Goal: Entertainment & Leisure: Consume media (video, audio)

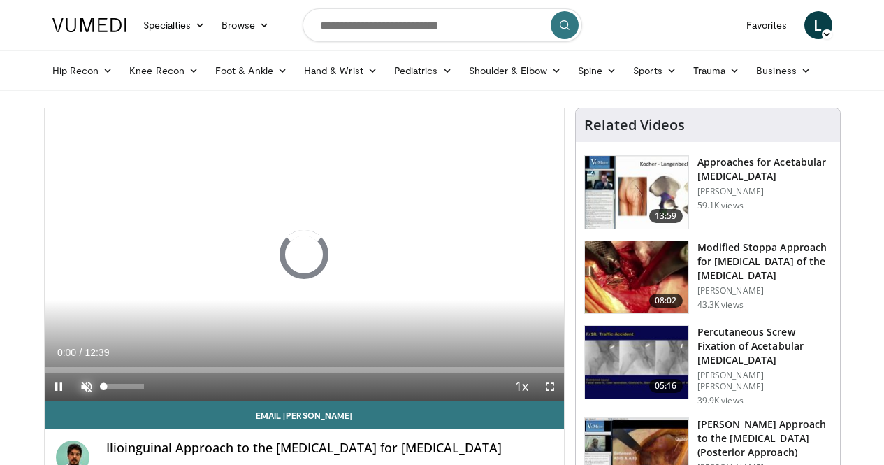
click at [73, 400] on span "Video Player" at bounding box center [87, 387] width 28 height 28
click at [561, 400] on span "Video Player" at bounding box center [550, 387] width 28 height 28
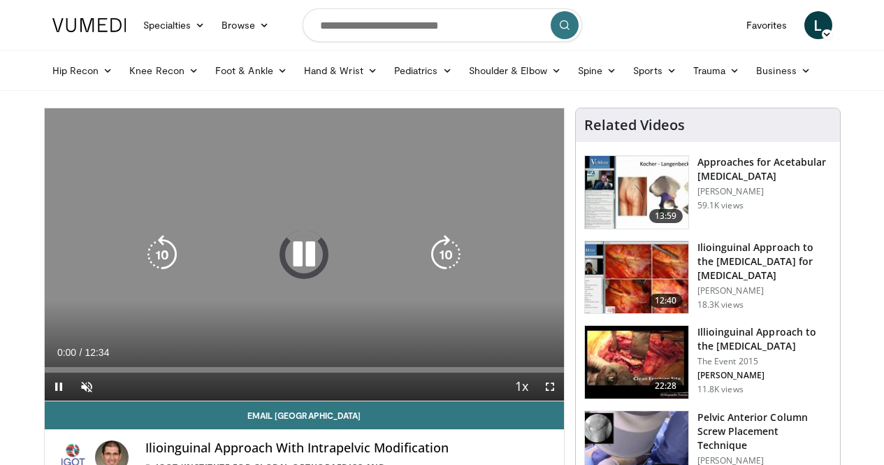
scroll to position [70, 0]
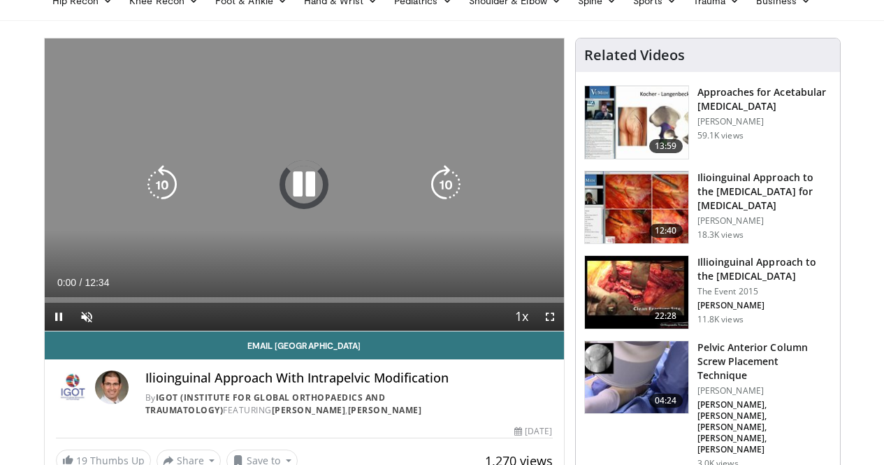
click at [303, 198] on icon "Video Player" at bounding box center [303, 184] width 39 height 39
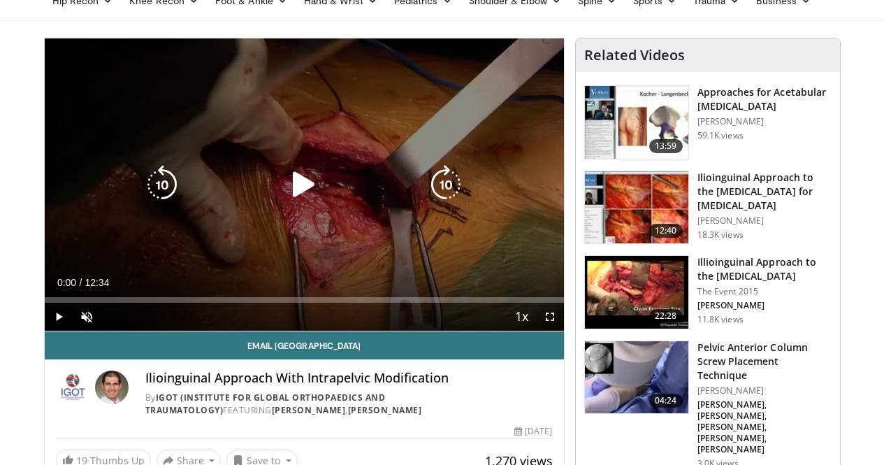
click at [292, 196] on icon "Video Player" at bounding box center [303, 184] width 39 height 39
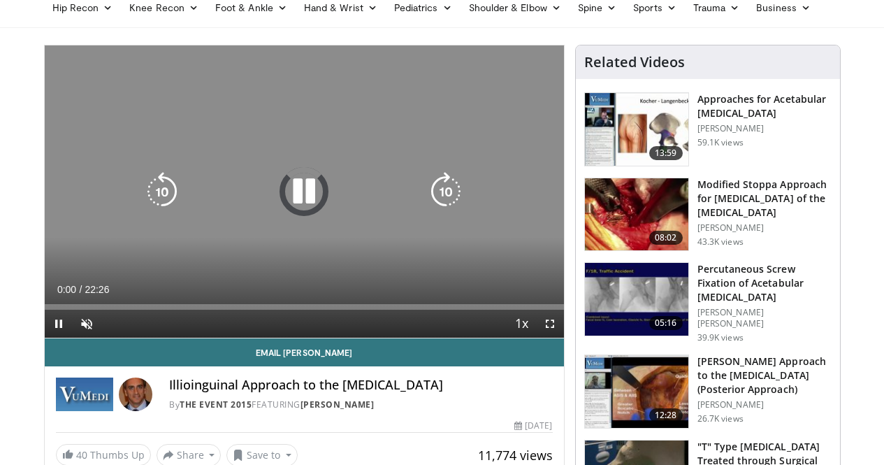
scroll to position [70, 0]
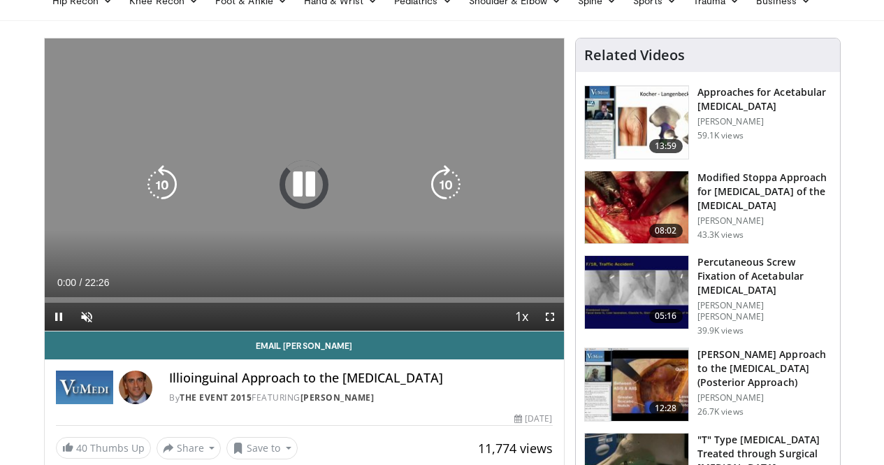
click at [288, 189] on icon "Video Player" at bounding box center [303, 184] width 39 height 39
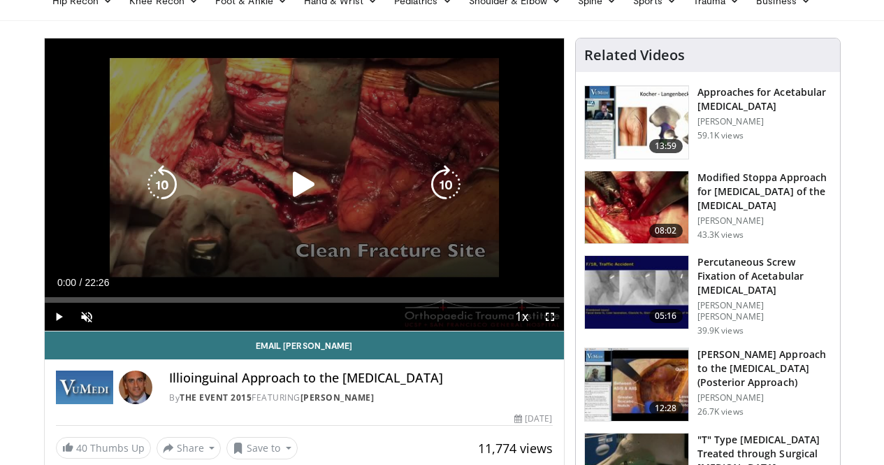
click at [284, 187] on icon "Video Player" at bounding box center [303, 184] width 39 height 39
click at [73, 331] on span "Video Player" at bounding box center [87, 317] width 28 height 28
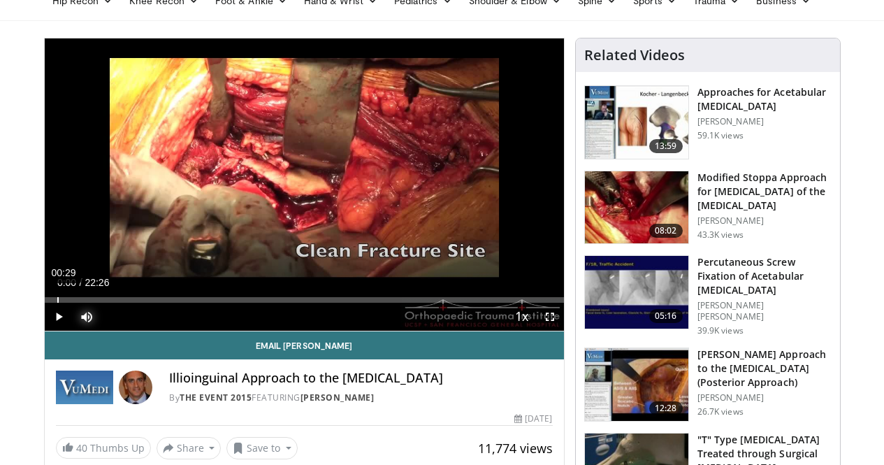
click at [45, 303] on div "Loaded : 0.00% 00:29 00:00" at bounding box center [304, 300] width 519 height 6
click at [192, 331] on div "Current Time 0:29 / Duration 22:26 Pause Skip Backward Skip Forward Mute 68% Lo…" at bounding box center [304, 317] width 519 height 28
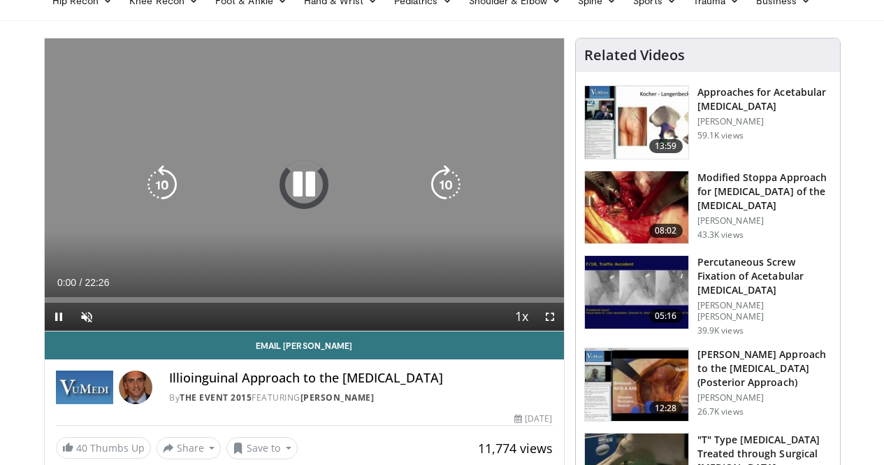
click at [293, 192] on icon "Video Player" at bounding box center [303, 184] width 39 height 39
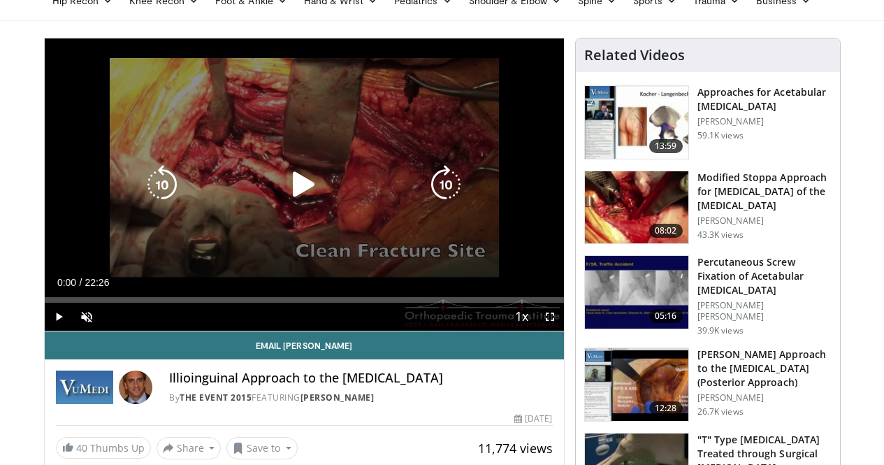
click at [284, 196] on icon "Video Player" at bounding box center [303, 184] width 39 height 39
click at [295, 193] on icon "Video Player" at bounding box center [303, 184] width 39 height 39
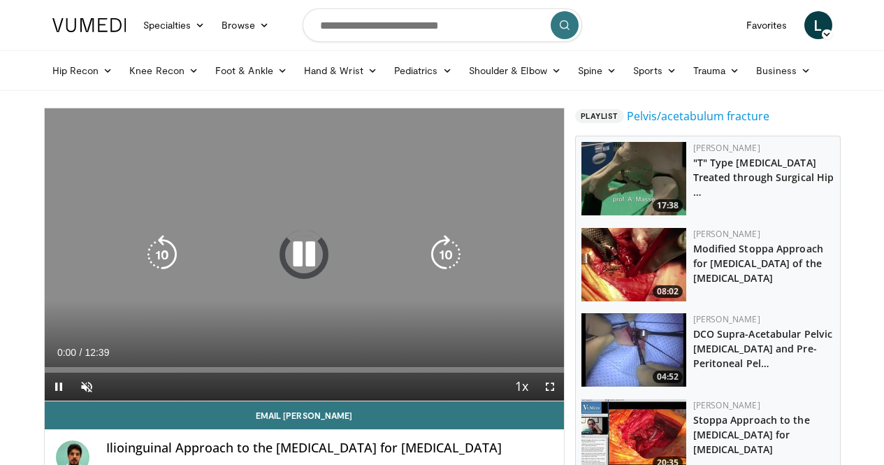
click at [285, 273] on icon "Video Player" at bounding box center [303, 254] width 39 height 39
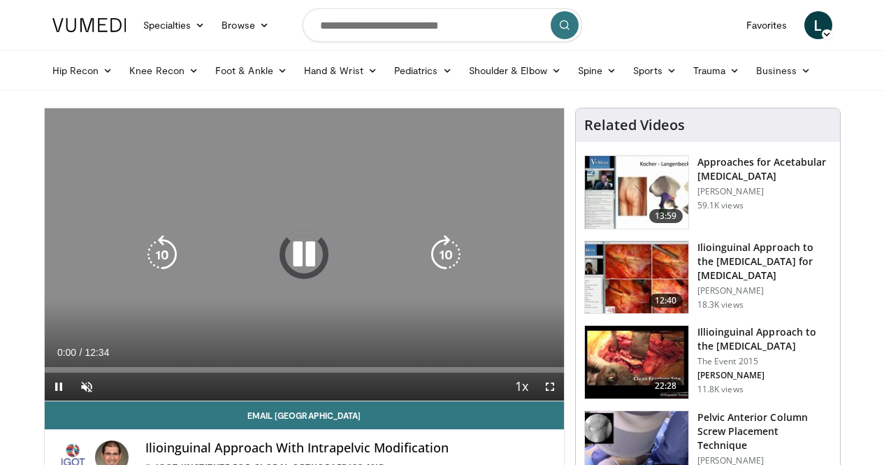
click at [284, 264] on icon "Video Player" at bounding box center [303, 254] width 39 height 39
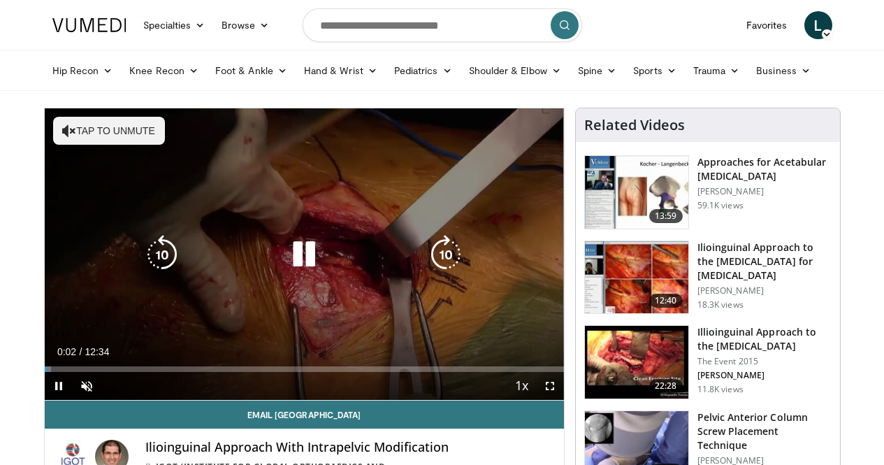
click at [286, 266] on icon "Video Player" at bounding box center [303, 254] width 39 height 39
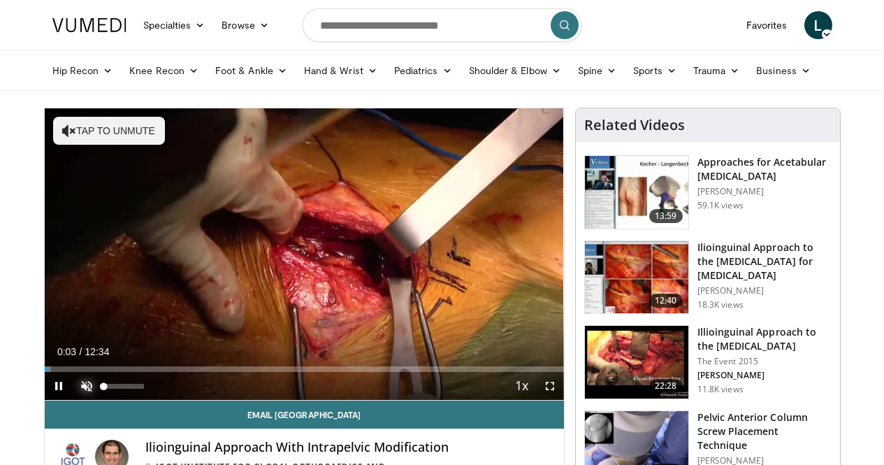
click at [73, 400] on span "Video Player" at bounding box center [87, 386] width 28 height 28
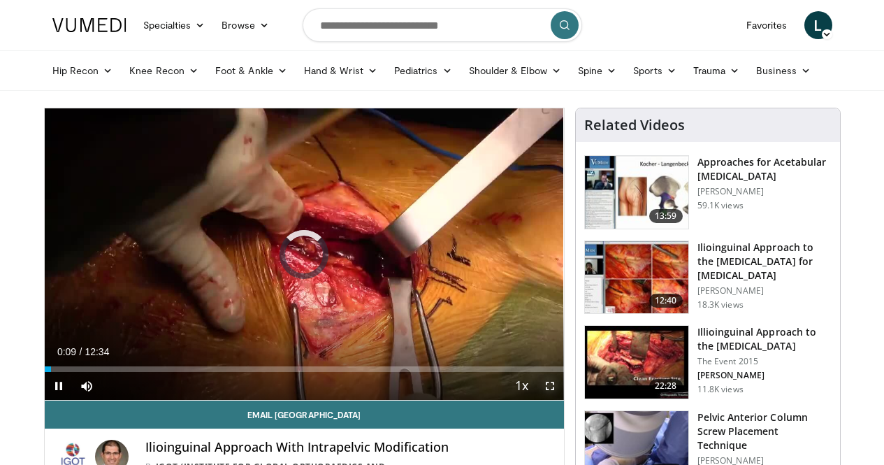
click at [563, 400] on span "Video Player" at bounding box center [550, 386] width 28 height 28
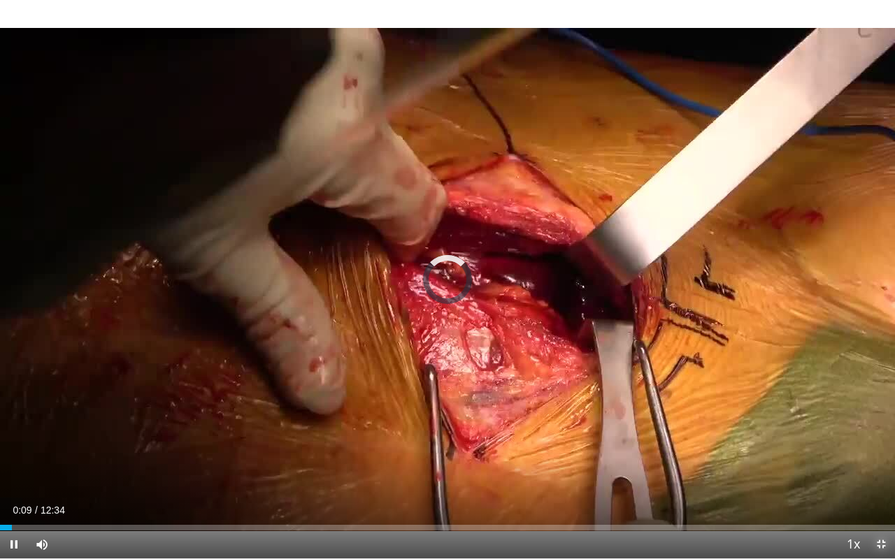
click at [876, 464] on span "Video Player" at bounding box center [881, 544] width 28 height 28
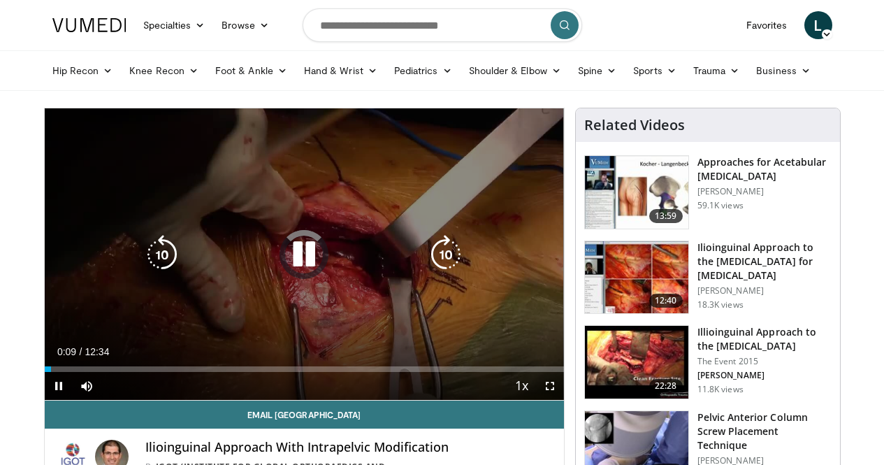
click at [293, 265] on icon "Video Player" at bounding box center [303, 254] width 39 height 39
click at [322, 293] on div "10 seconds Tap to unmute" at bounding box center [304, 253] width 519 height 291
click at [303, 267] on icon "Video Player" at bounding box center [303, 254] width 39 height 39
click at [233, 282] on div "10 seconds Tap to unmute" at bounding box center [304, 253] width 519 height 291
click at [297, 264] on icon "Video Player" at bounding box center [303, 254] width 39 height 39
